Goal: Transaction & Acquisition: Download file/media

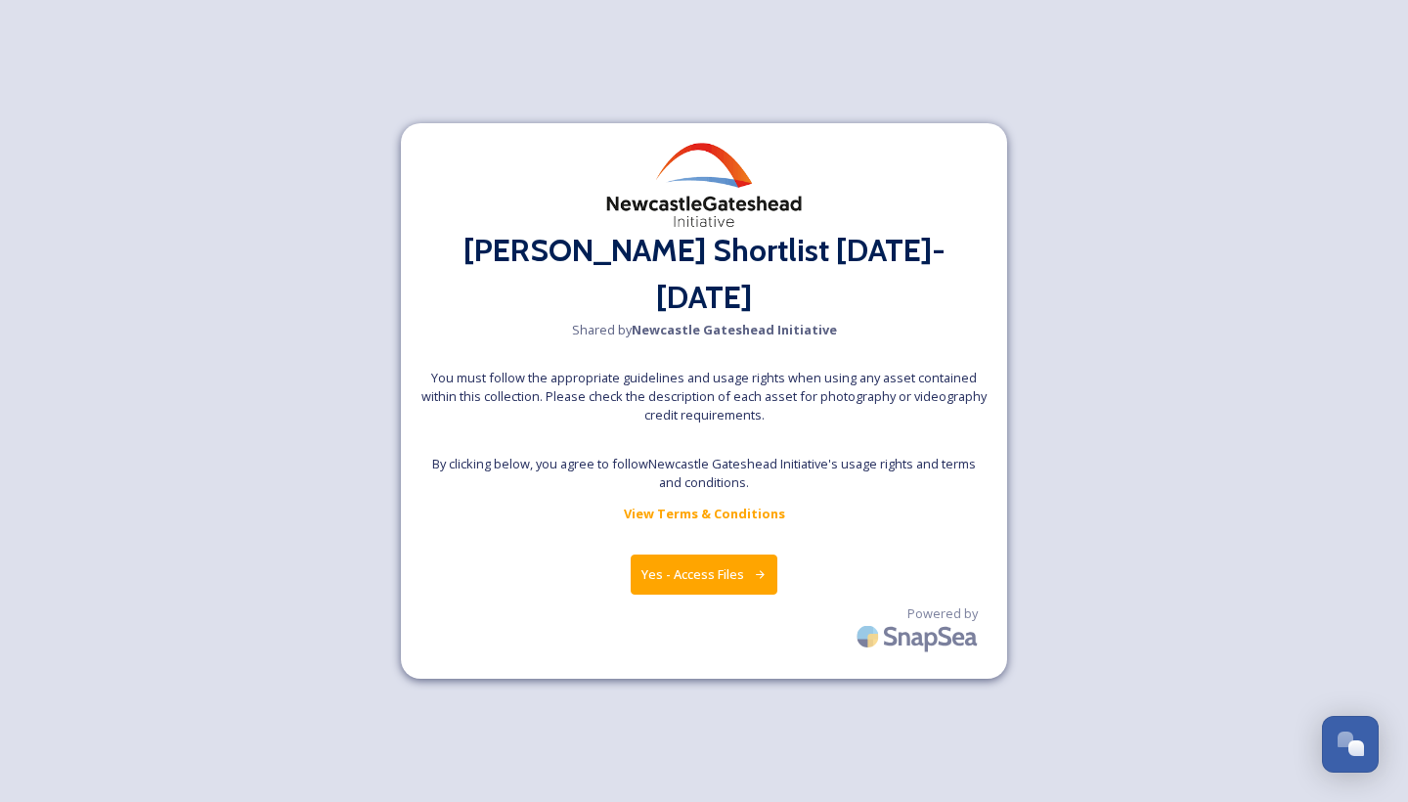
click at [717, 555] on button "Yes - Access Files" at bounding box center [704, 575] width 147 height 40
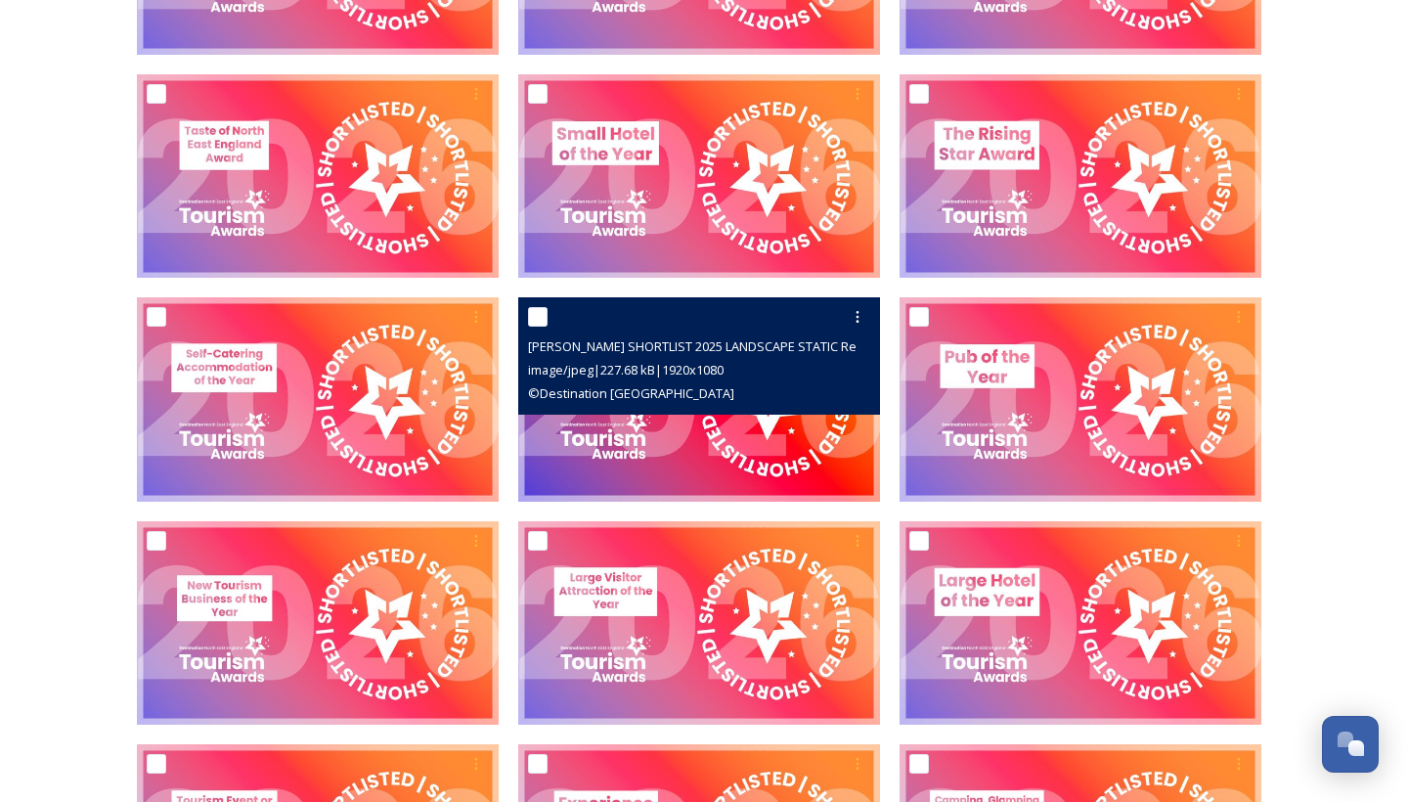
scroll to position [490, 0]
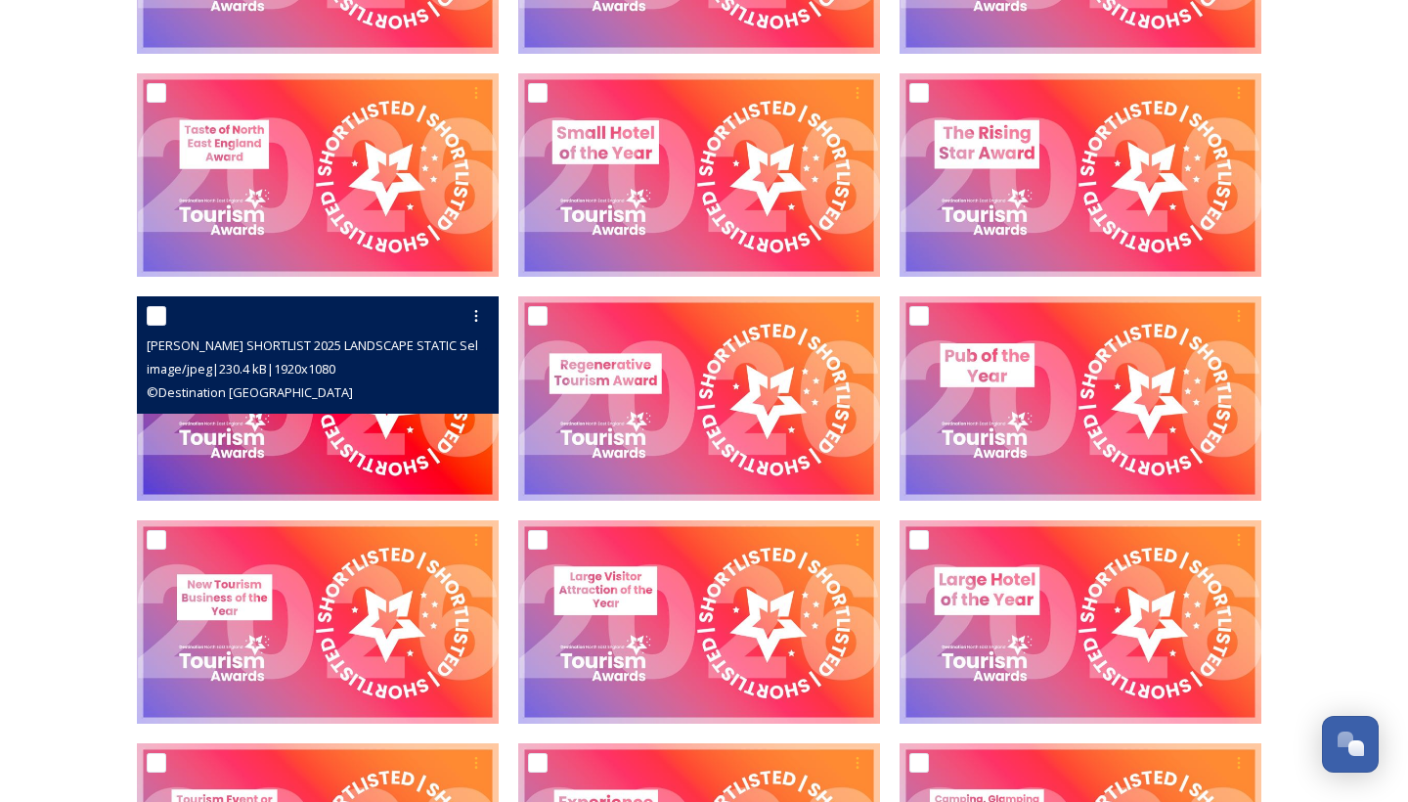
click at [158, 315] on input "checkbox" at bounding box center [157, 316] width 20 height 20
checkbox input "true"
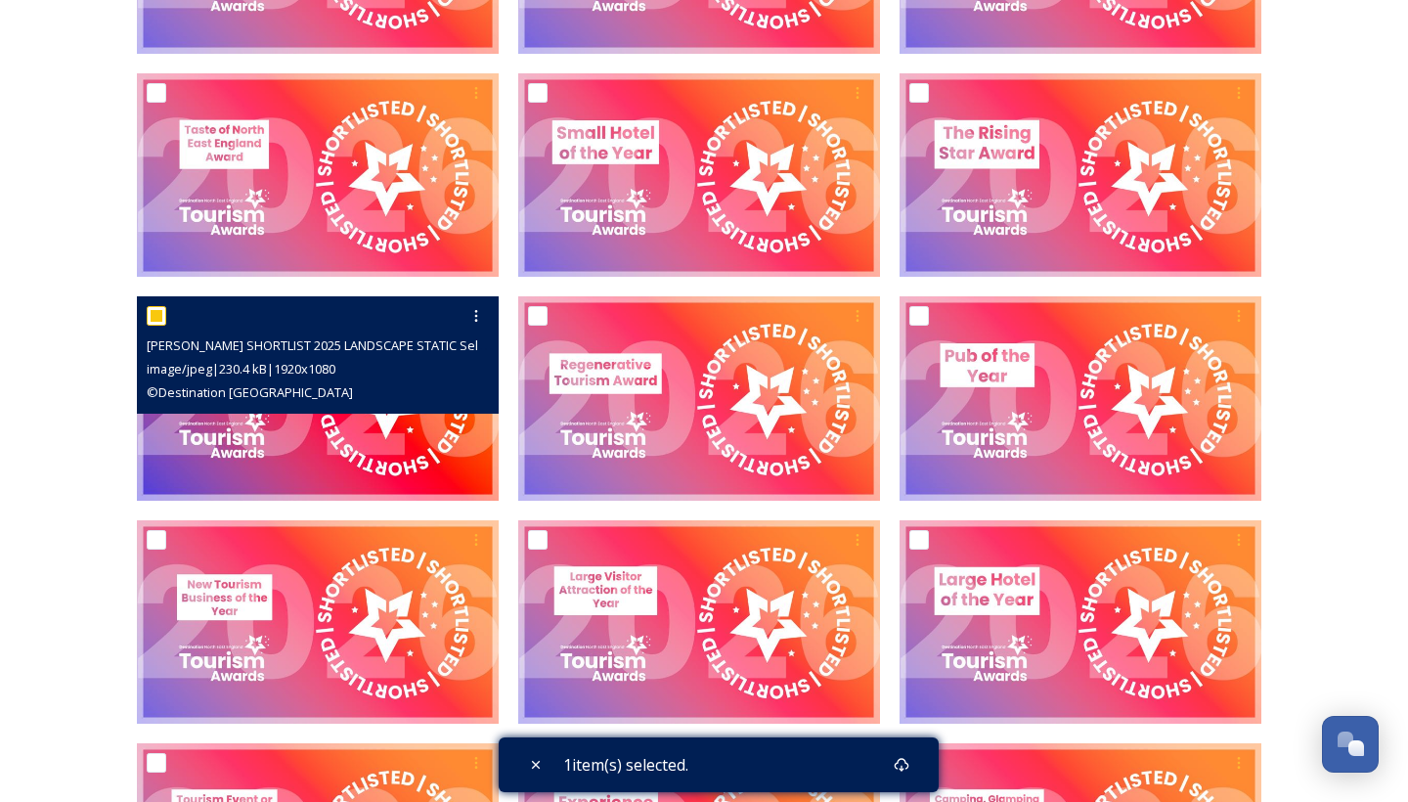
click at [271, 435] on img at bounding box center [318, 397] width 362 height 203
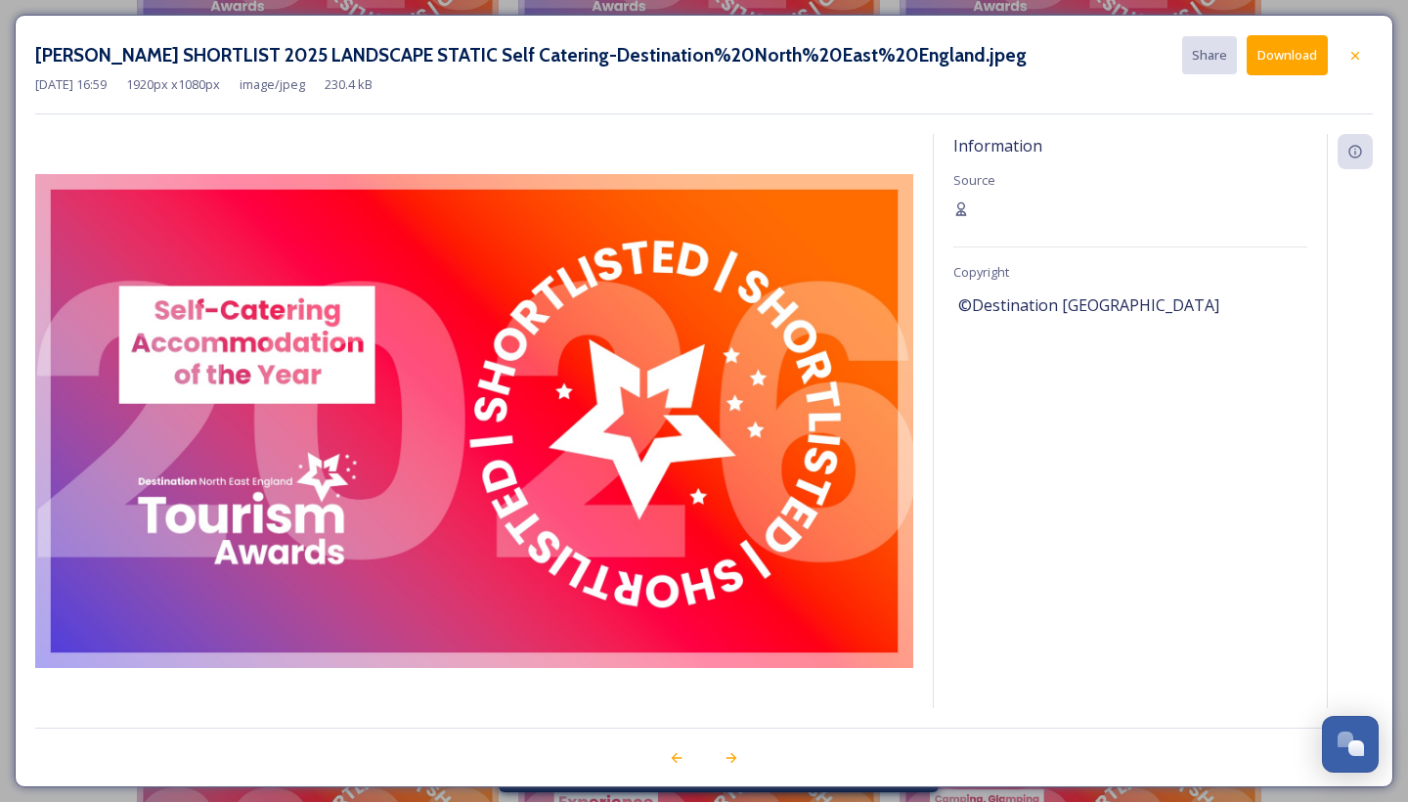
click at [1287, 55] on button "Download" at bounding box center [1287, 55] width 81 height 40
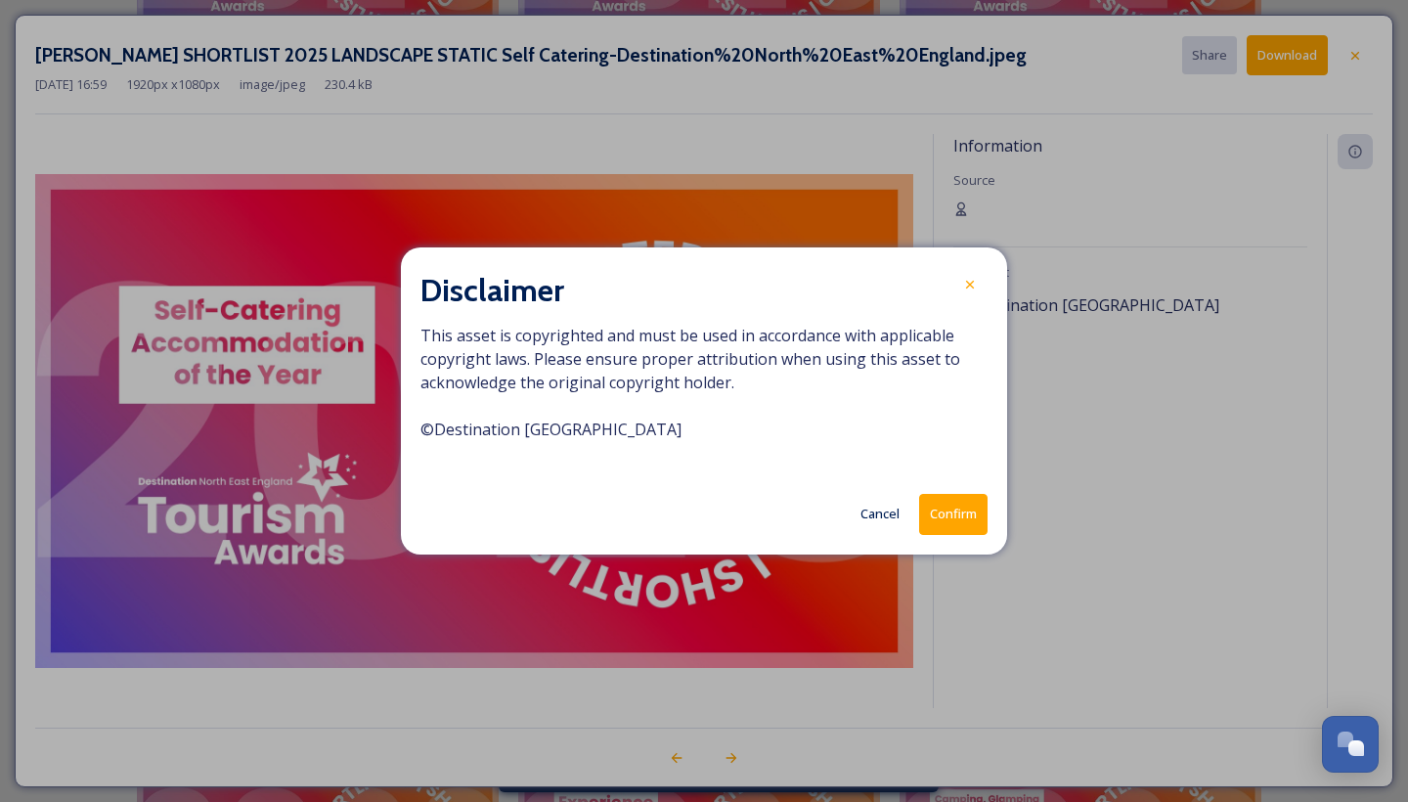
click at [948, 511] on button "Confirm" at bounding box center [953, 514] width 68 height 40
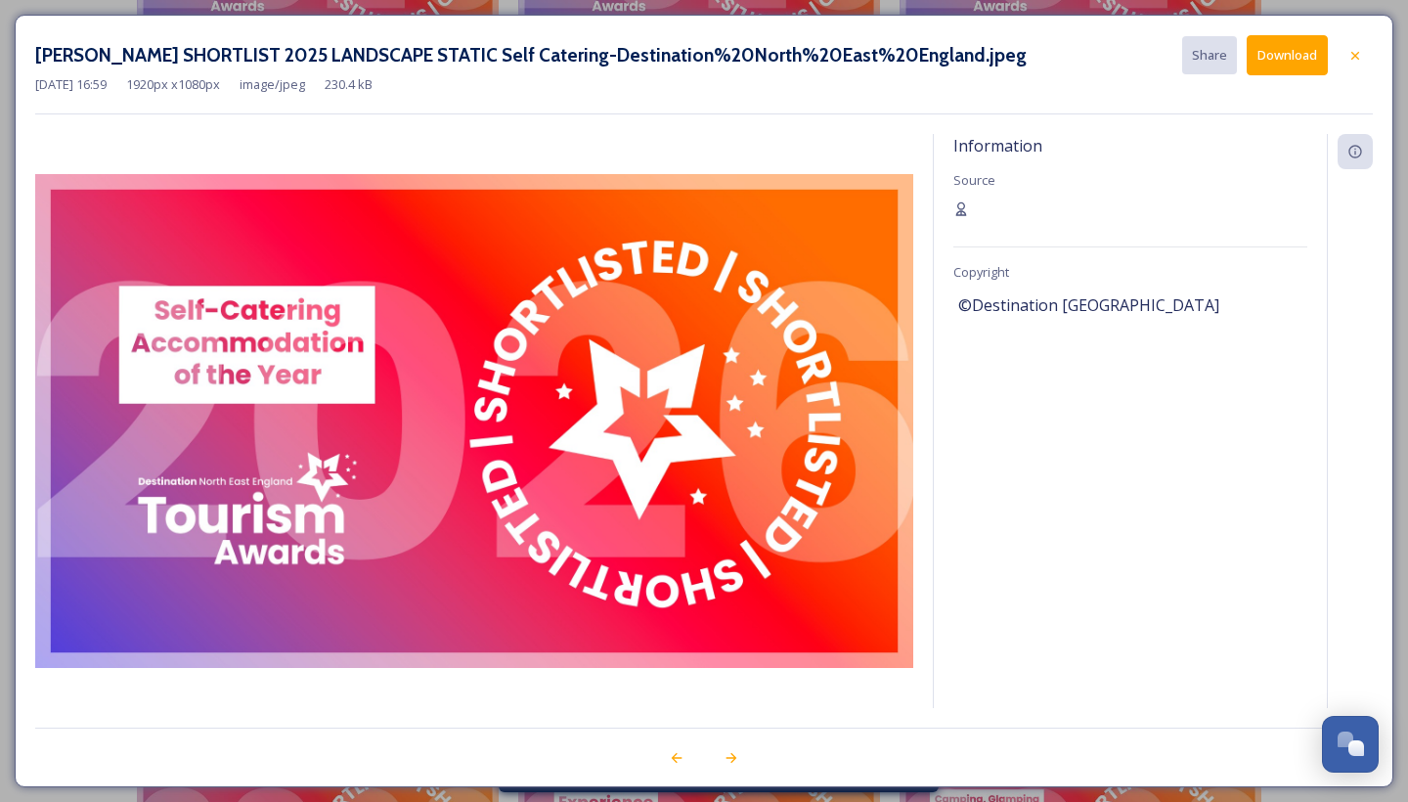
click at [952, 454] on div "Information Source Copyright ©Destination [GEOGRAPHIC_DATA]" at bounding box center [1130, 421] width 393 height 574
click at [1356, 50] on icon at bounding box center [1356, 56] width 16 height 16
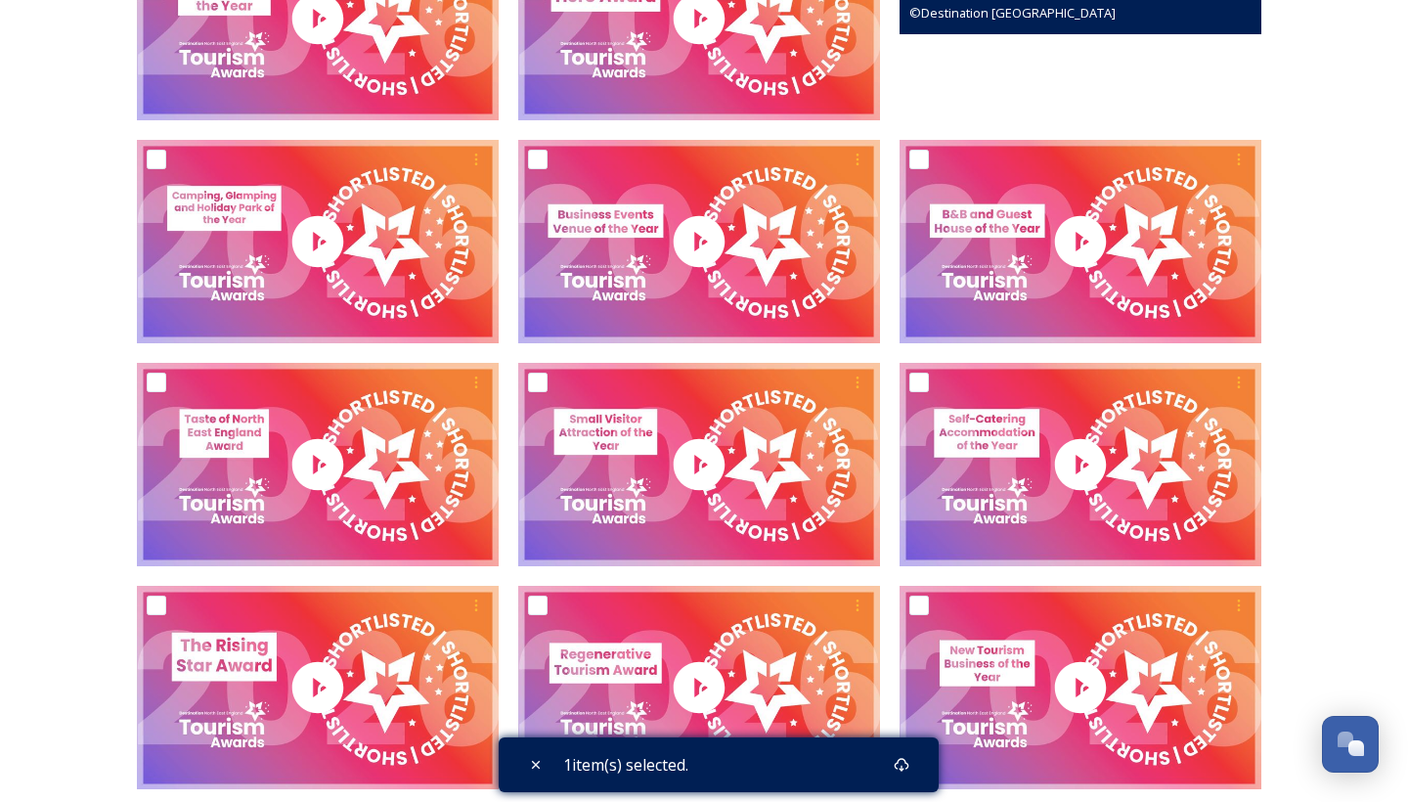
scroll to position [1768, 0]
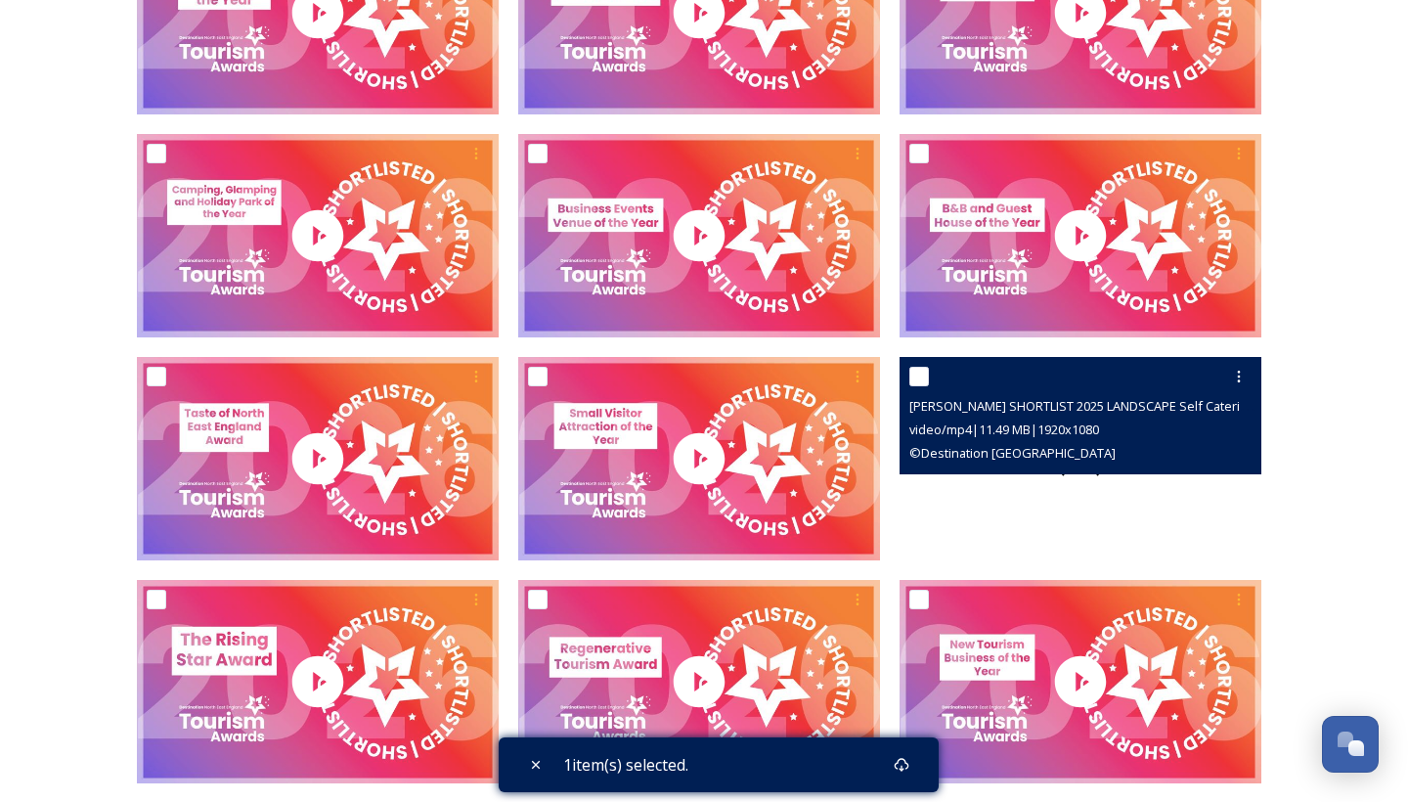
click at [1073, 481] on div at bounding box center [1081, 458] width 362 height 203
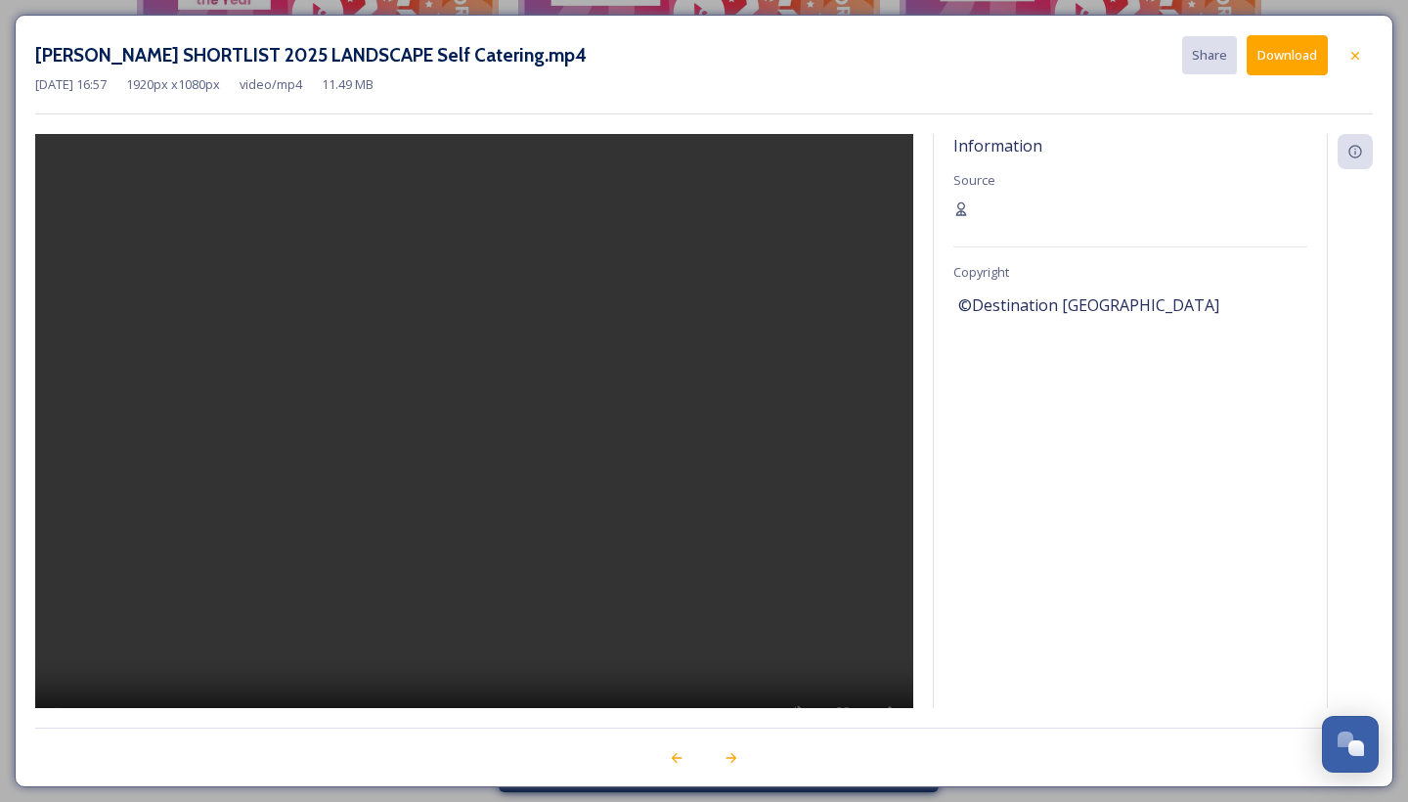
click at [481, 446] on video at bounding box center [474, 447] width 878 height 626
click at [1290, 61] on button "Download" at bounding box center [1287, 55] width 81 height 40
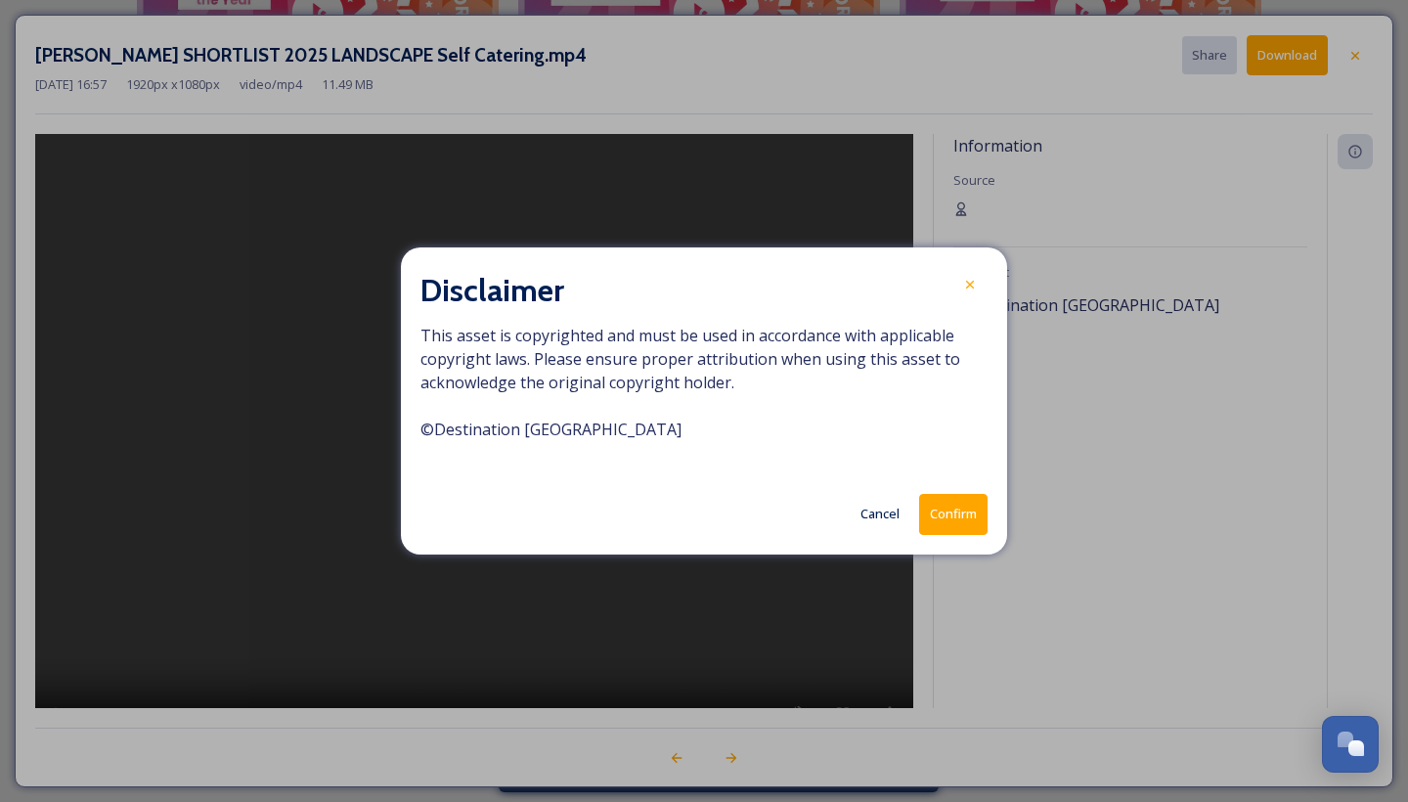
click at [943, 512] on button "Confirm" at bounding box center [953, 514] width 68 height 40
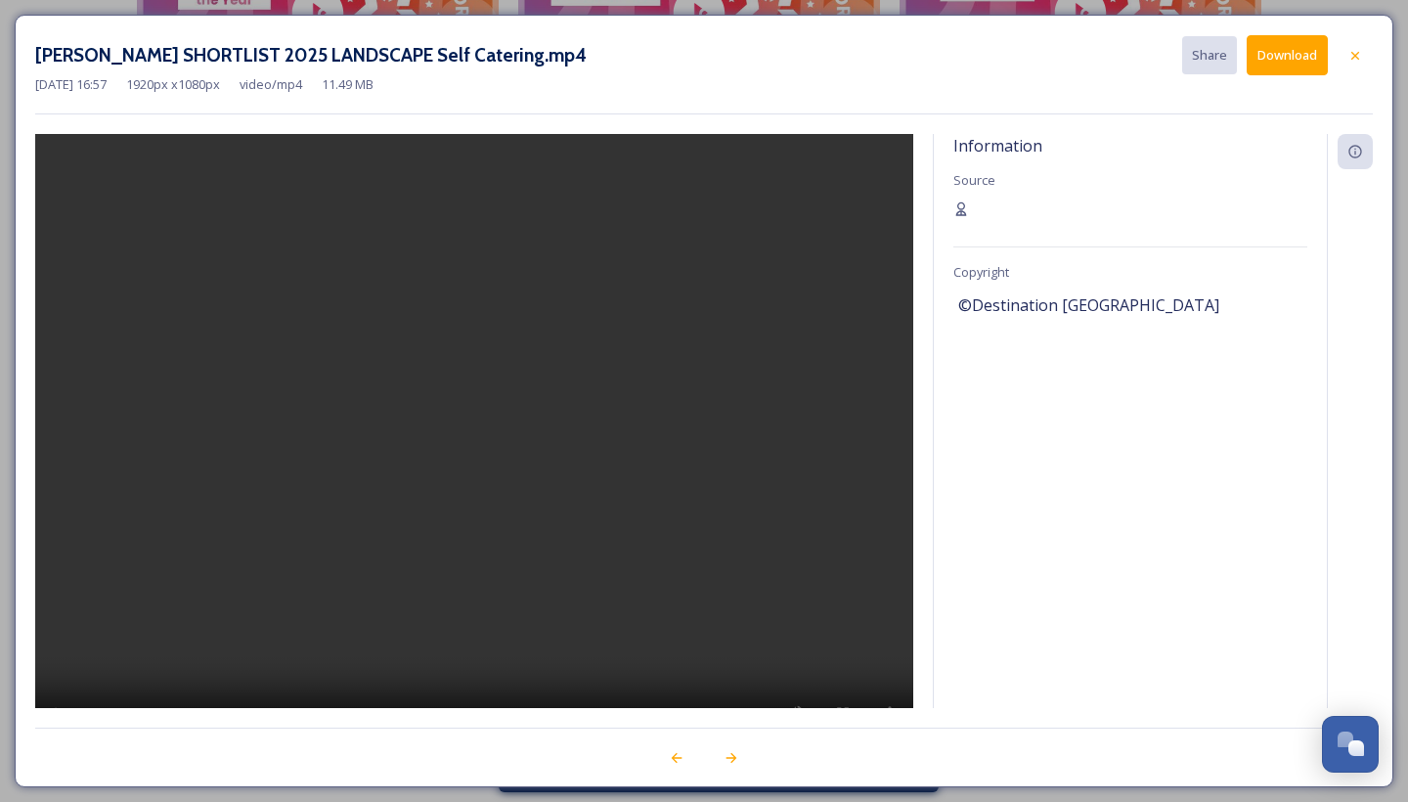
click at [1353, 54] on icon at bounding box center [1356, 56] width 16 height 16
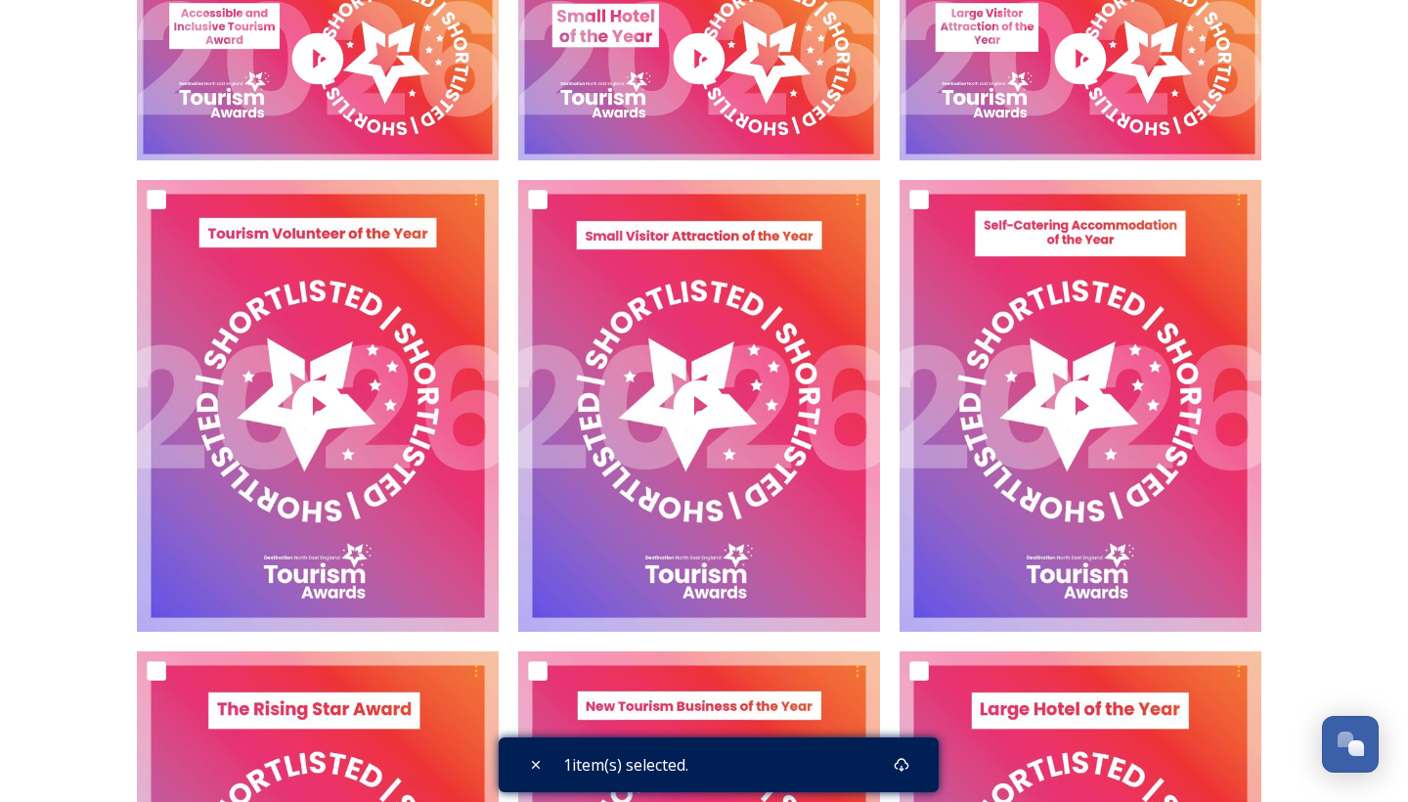
scroll to position [2847, 0]
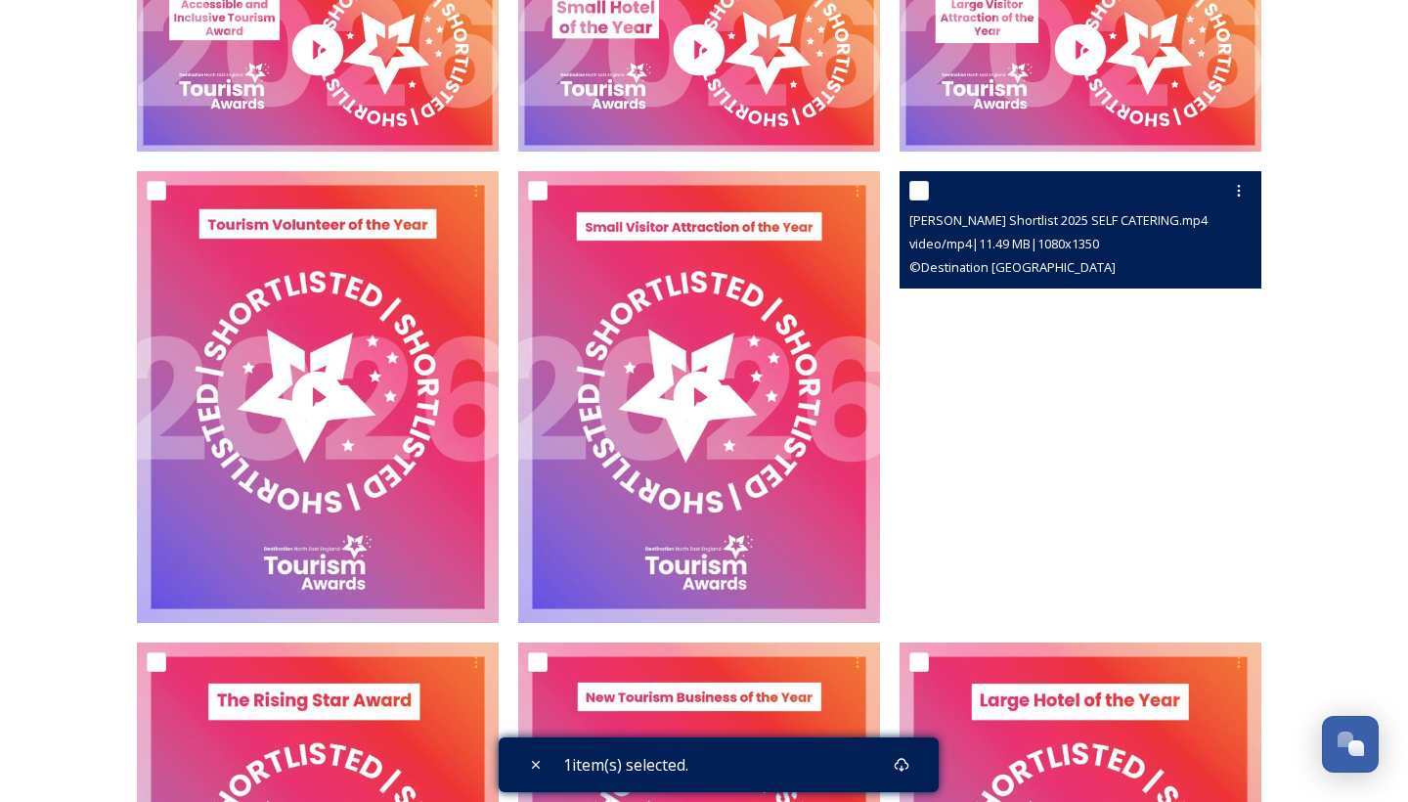
click at [1077, 343] on video "NEETA Shortlist 2025 SELF CATERING.mp4" at bounding box center [1081, 397] width 362 height 453
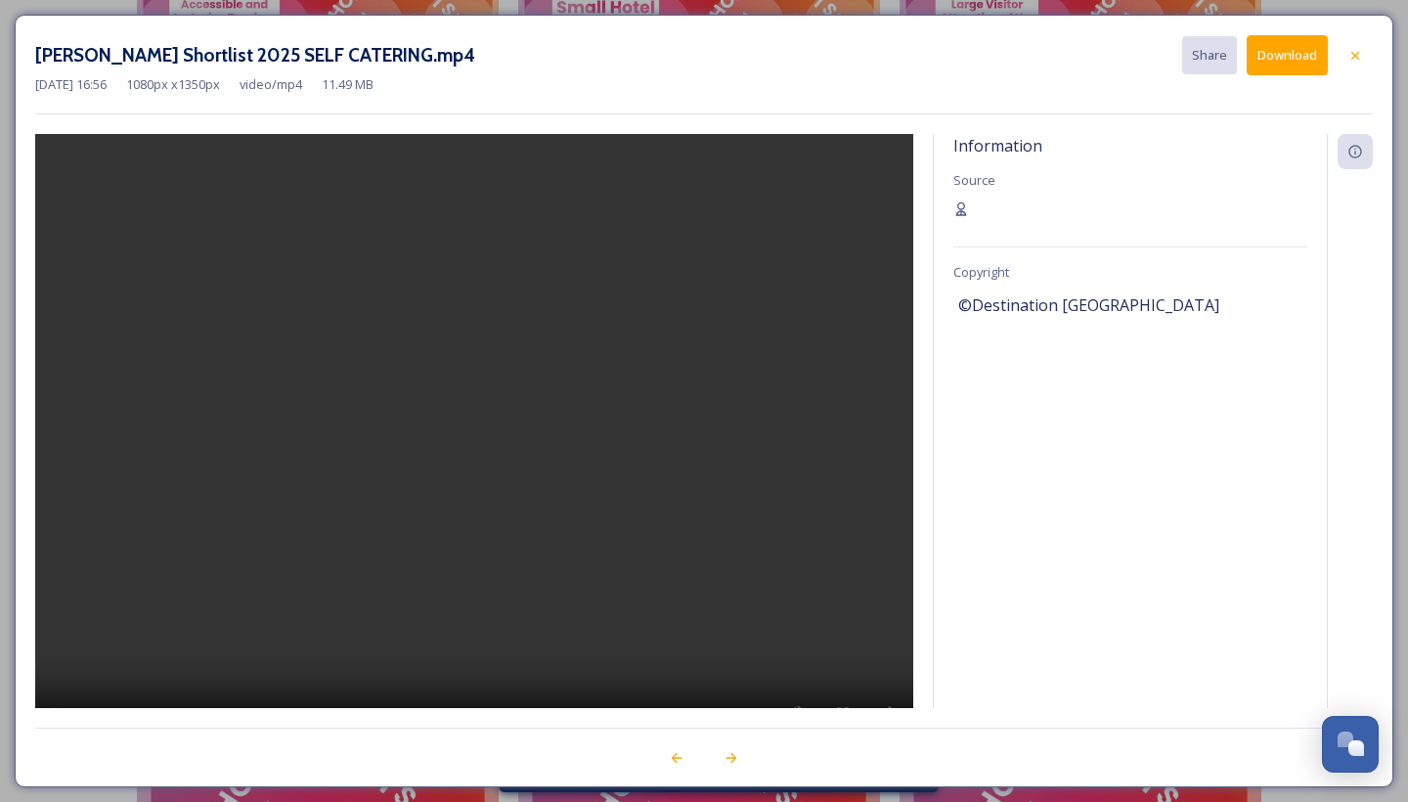
click at [1299, 61] on button "Download" at bounding box center [1287, 55] width 81 height 40
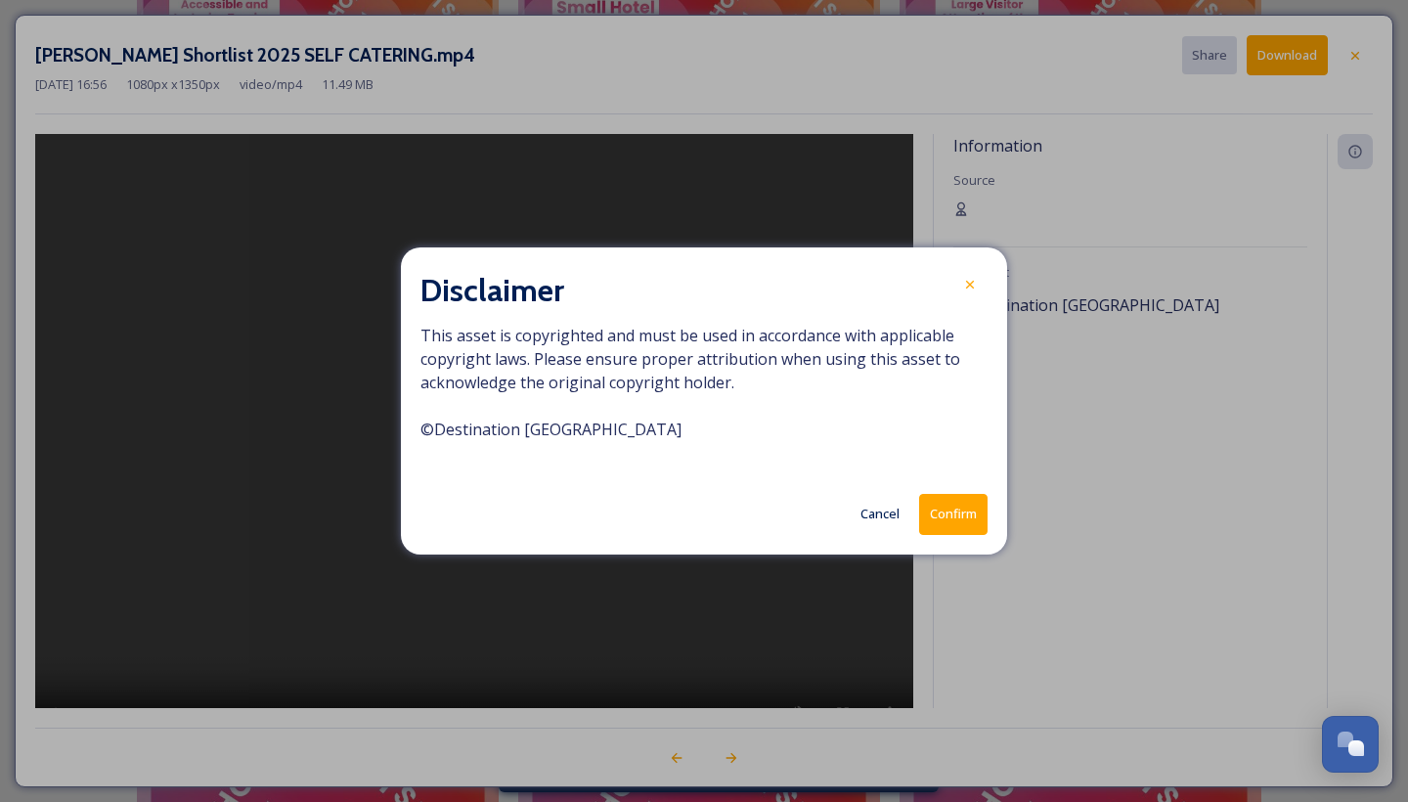
click at [950, 515] on button "Confirm" at bounding box center [953, 514] width 68 height 40
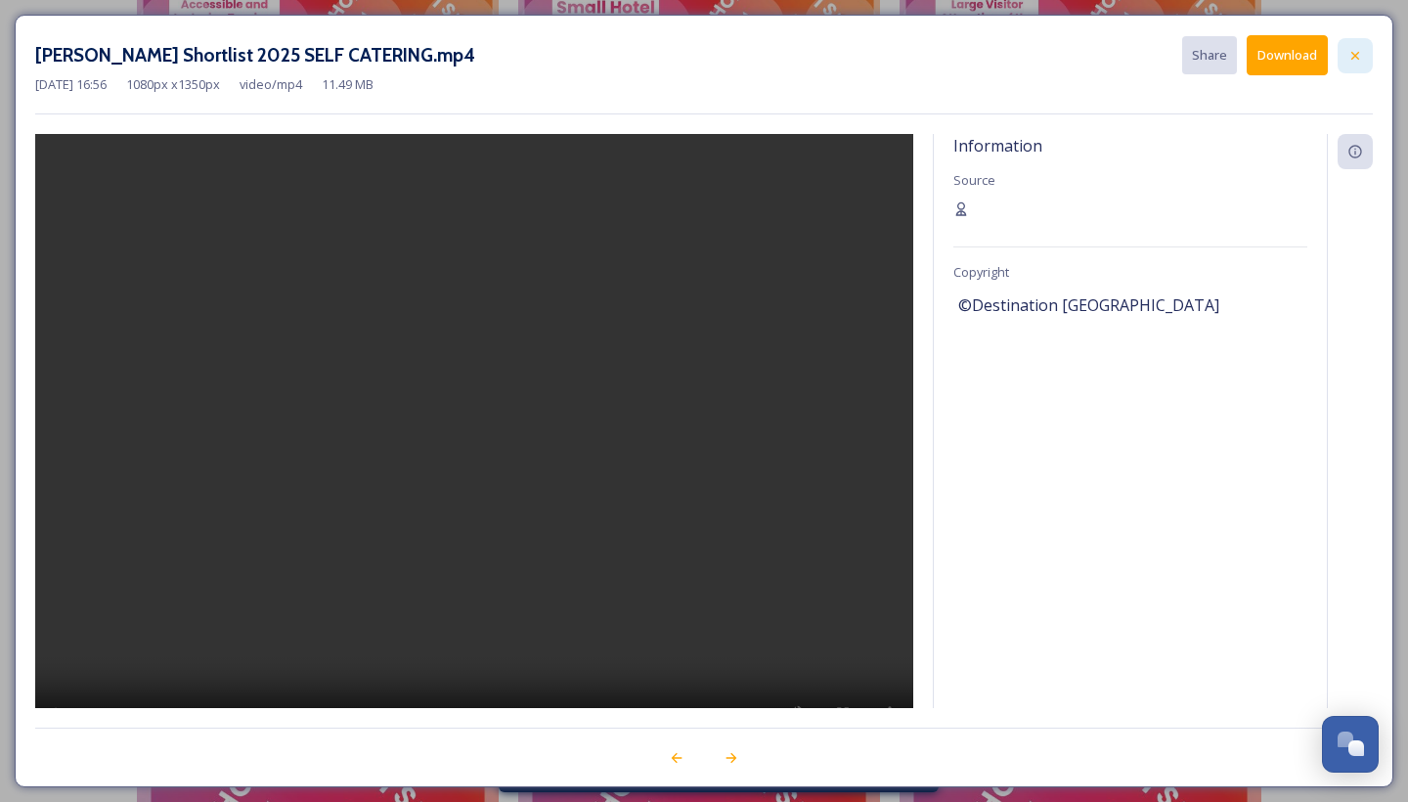
click at [1359, 55] on icon at bounding box center [1356, 56] width 16 height 16
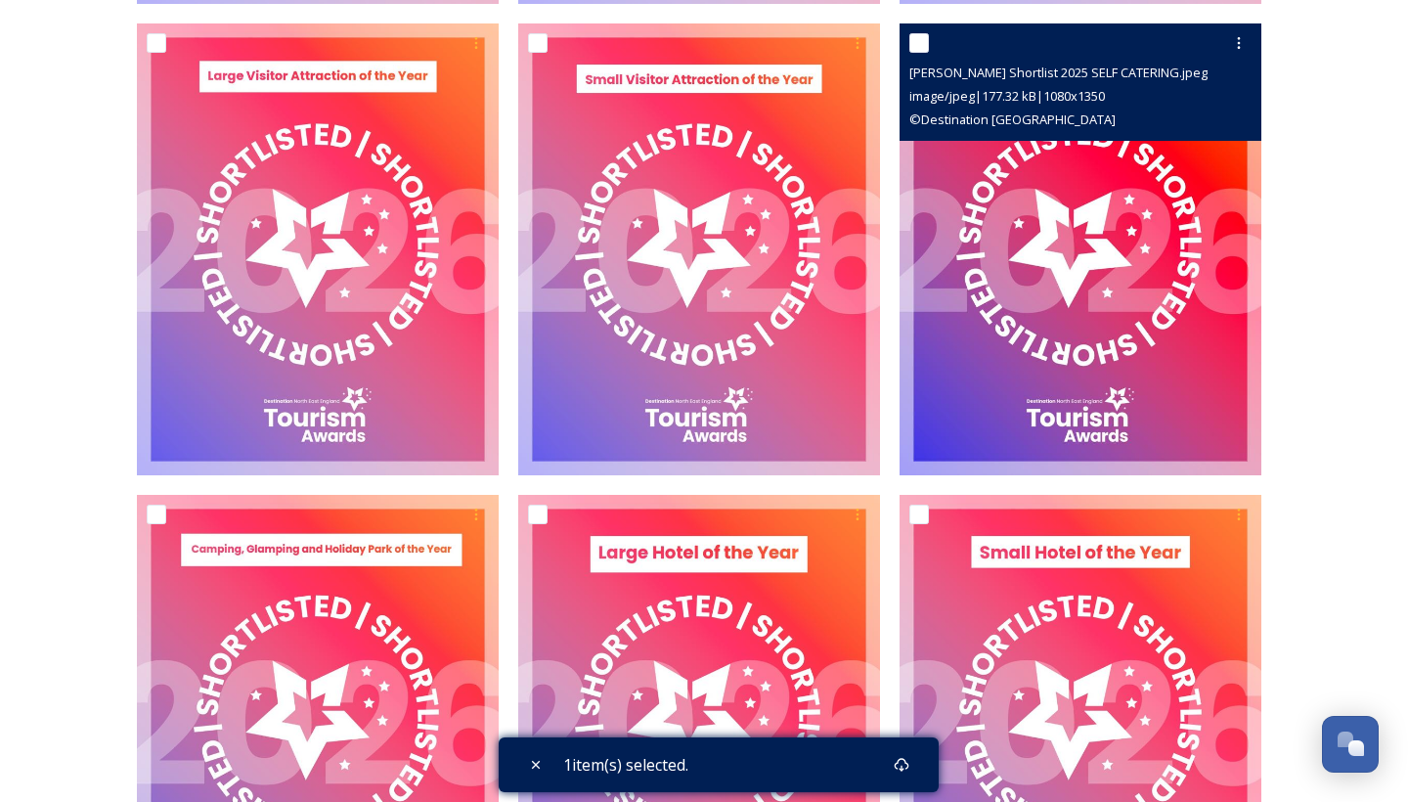
scroll to position [7728, 0]
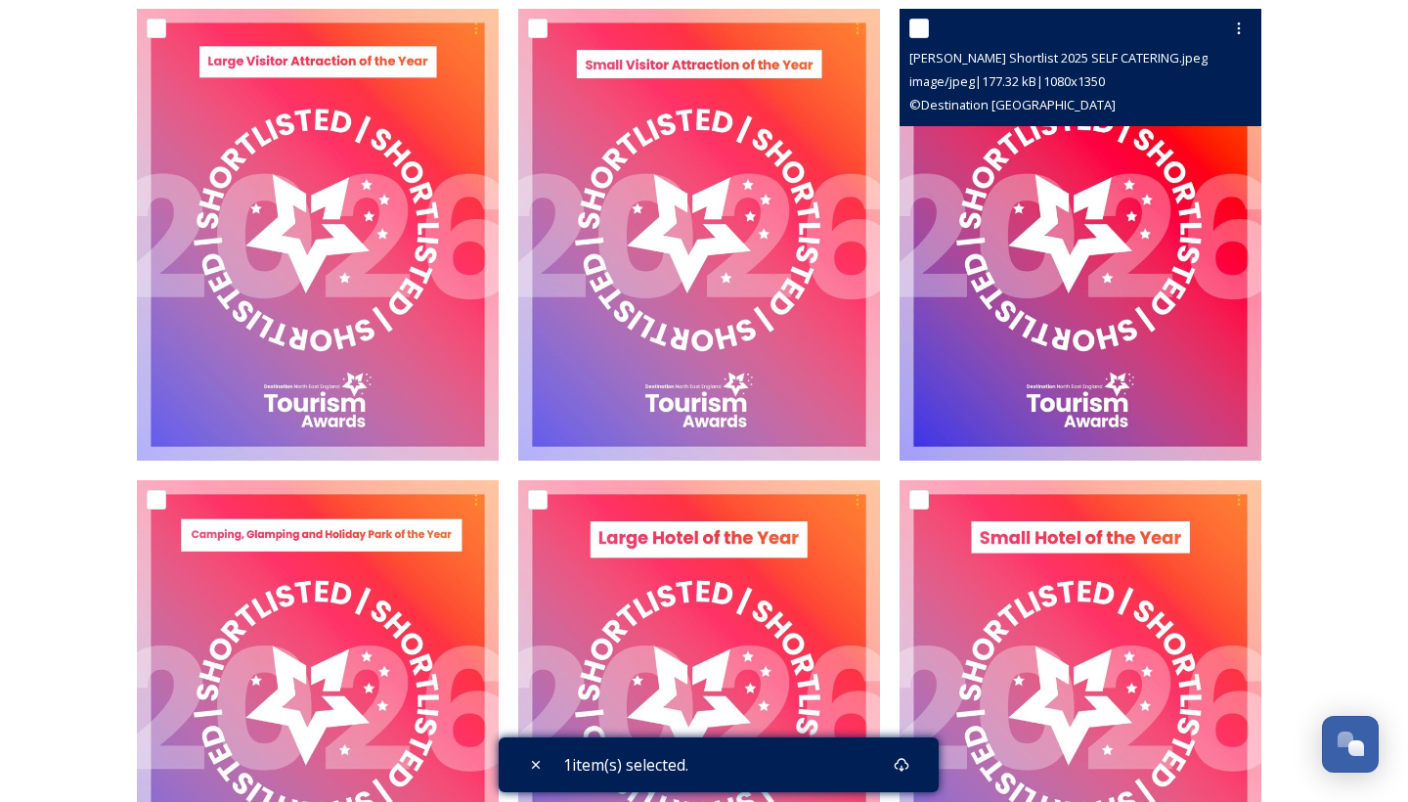
click at [1120, 195] on img at bounding box center [1081, 235] width 362 height 453
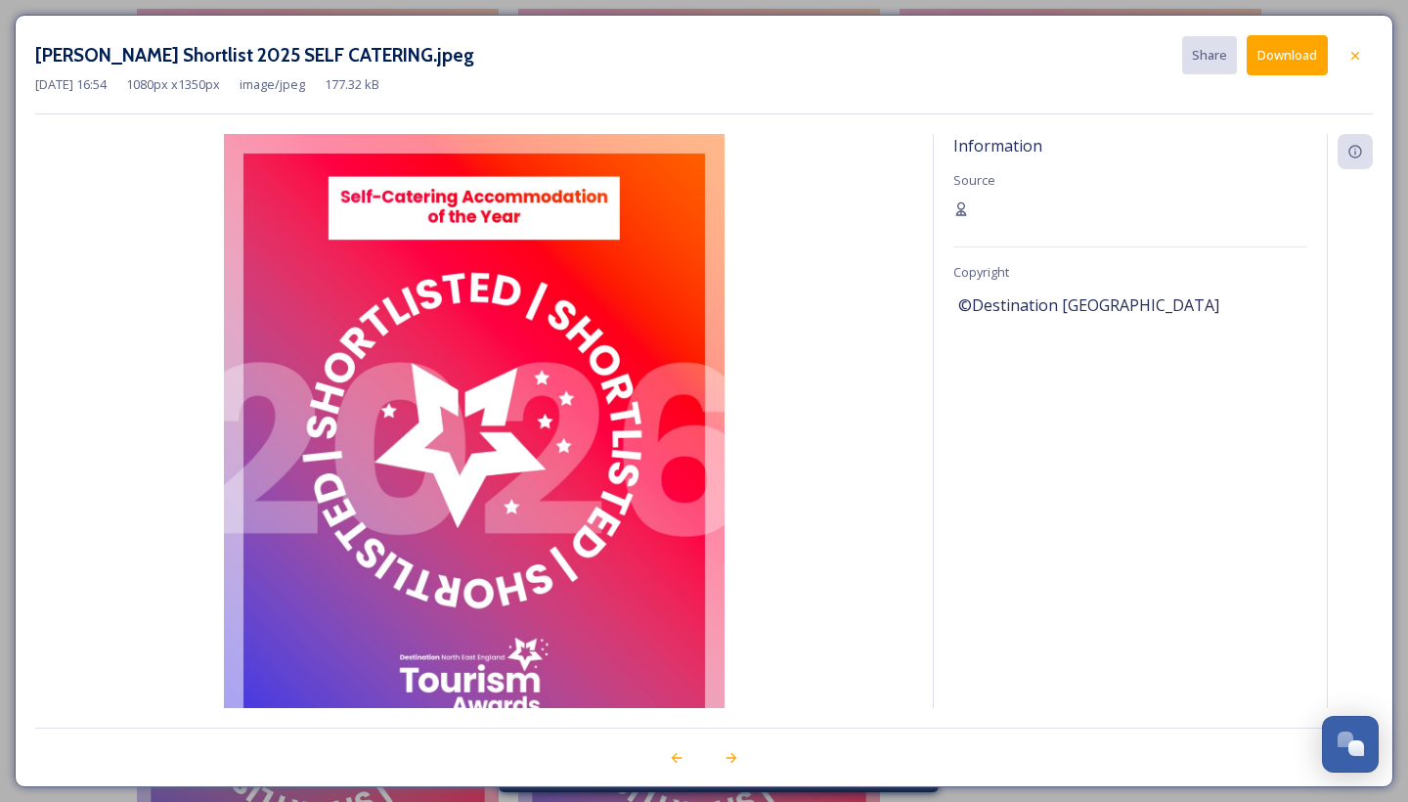
click at [1280, 58] on button "Download" at bounding box center [1287, 55] width 81 height 40
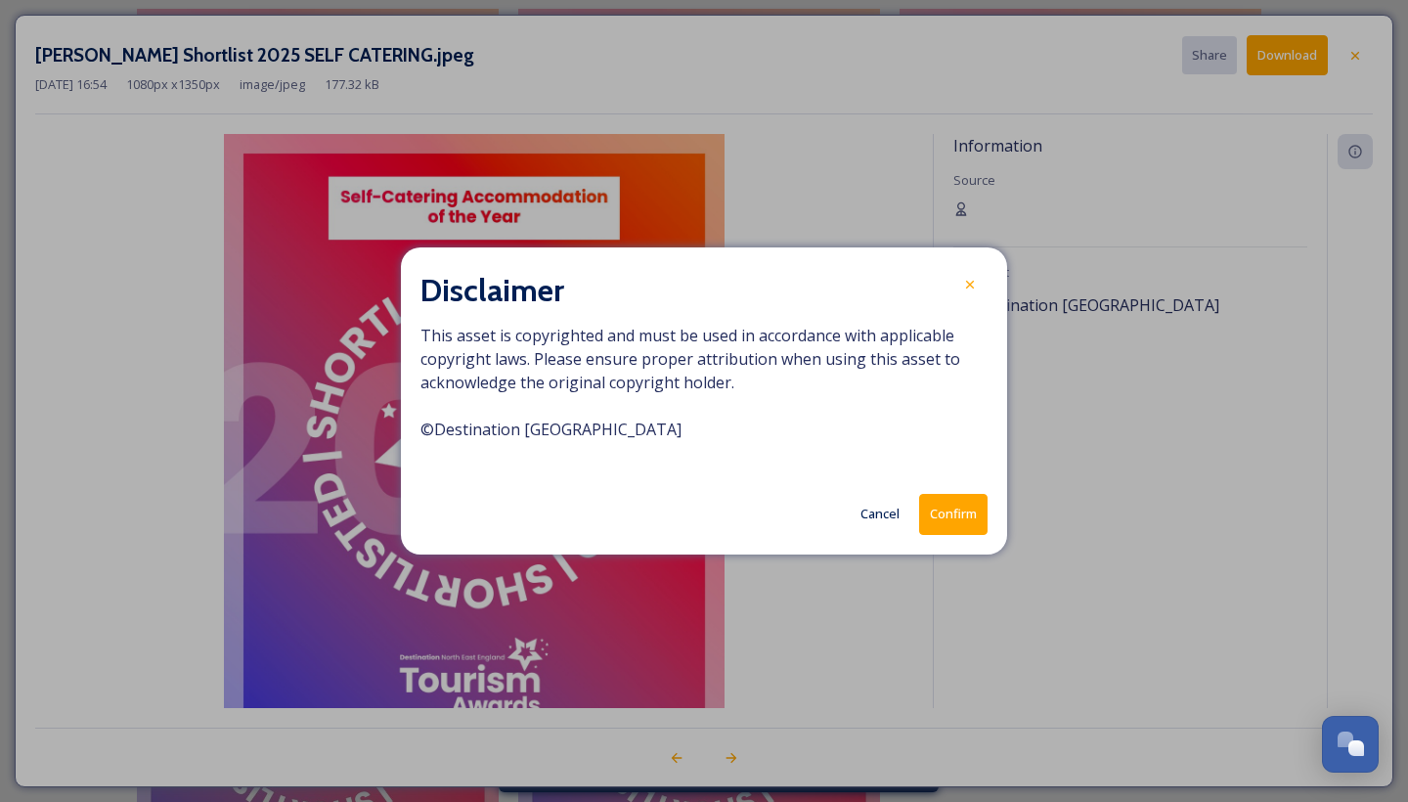
click at [943, 515] on button "Confirm" at bounding box center [953, 514] width 68 height 40
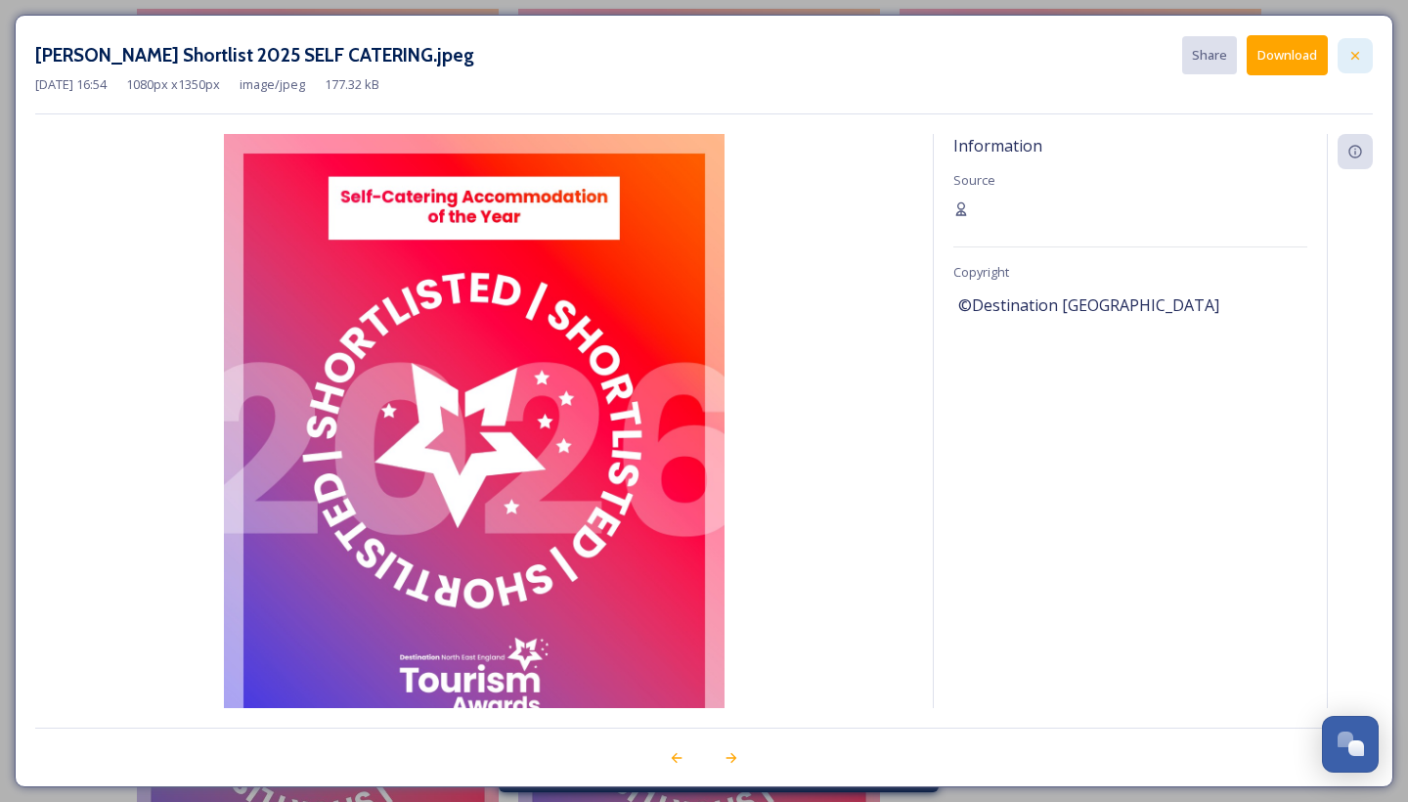
click at [1358, 49] on icon at bounding box center [1356, 56] width 16 height 16
